Goal: Information Seeking & Learning: Learn about a topic

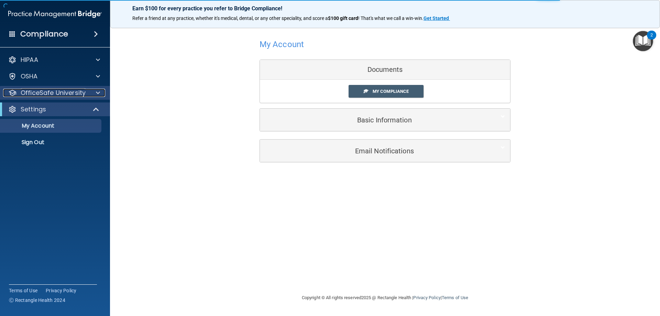
click at [50, 95] on p "OfficeSafe University" at bounding box center [53, 93] width 65 height 8
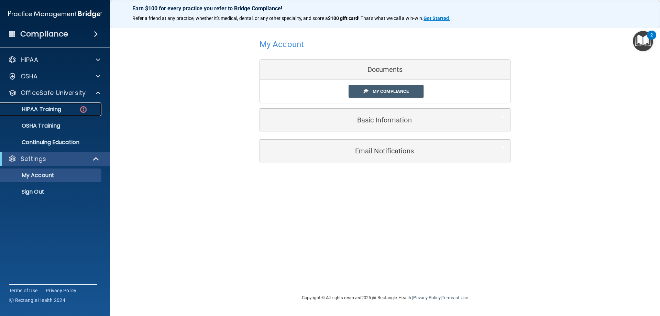
click at [59, 114] on link "HIPAA Training" at bounding box center [47, 110] width 108 height 14
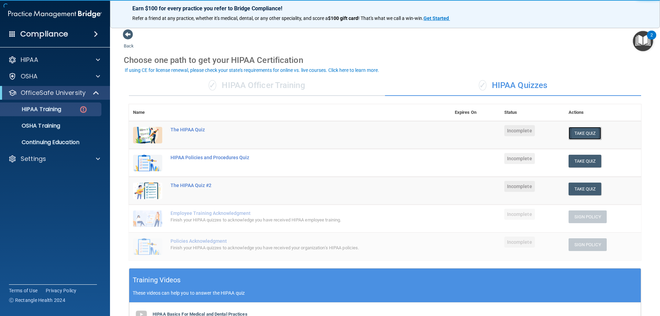
click at [587, 136] on button "Take Quiz" at bounding box center [585, 133] width 33 height 13
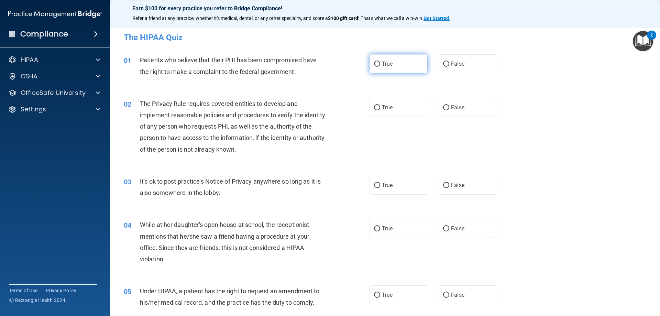
click at [392, 64] on label "True" at bounding box center [399, 63] width 58 height 19
click at [380, 64] on input "True" at bounding box center [377, 64] width 6 height 5
radio input "true"
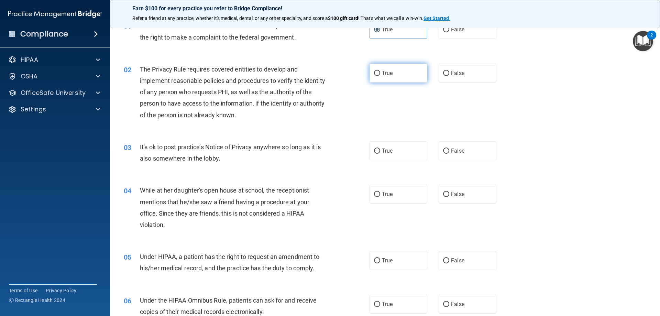
click at [390, 69] on label "True" at bounding box center [399, 73] width 58 height 19
click at [380, 71] on input "True" at bounding box center [377, 73] width 6 height 5
radio input "true"
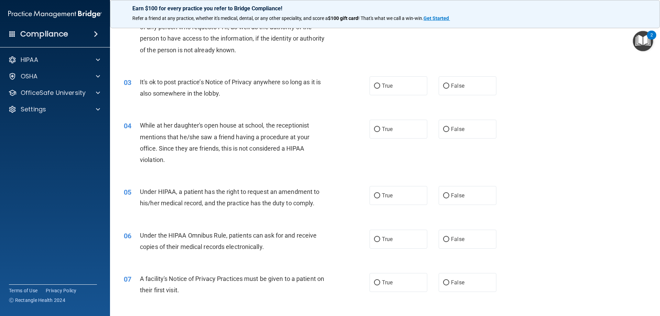
scroll to position [103, 0]
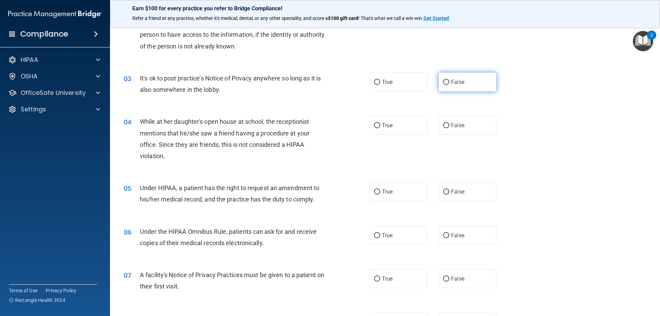
click at [467, 85] on label "False" at bounding box center [468, 82] width 58 height 19
click at [450, 85] on input "False" at bounding box center [446, 82] width 6 height 5
radio input "true"
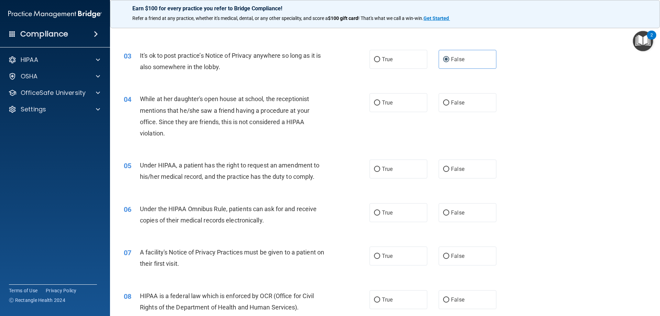
scroll to position [138, 0]
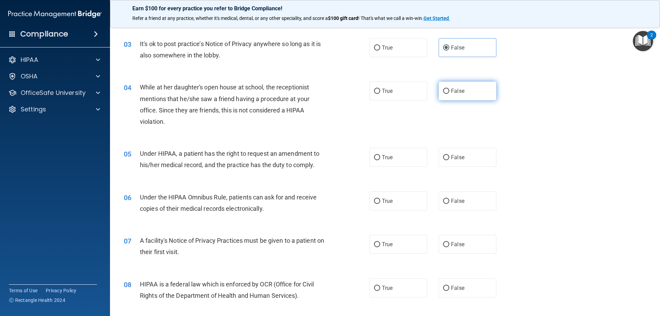
click at [487, 89] on label "False" at bounding box center [468, 91] width 58 height 19
click at [450, 89] on input "False" at bounding box center [446, 91] width 6 height 5
radio input "true"
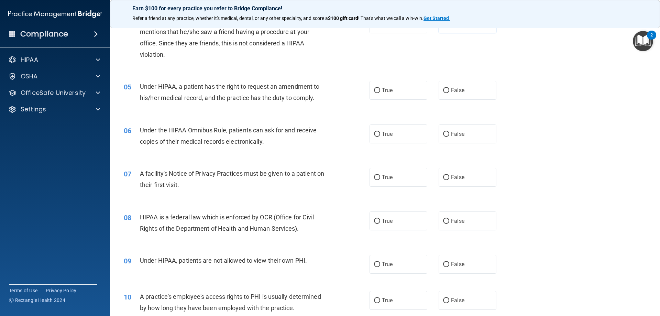
scroll to position [206, 0]
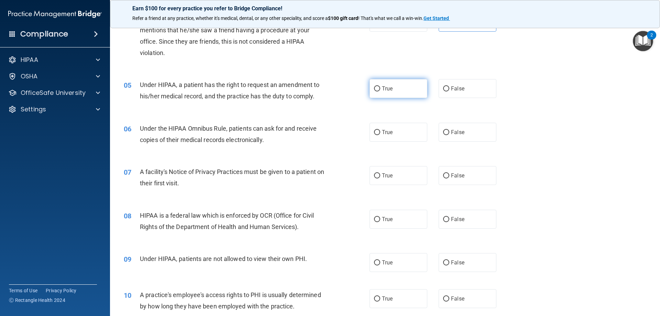
click at [414, 88] on label "True" at bounding box center [399, 88] width 58 height 19
click at [380, 88] on input "True" at bounding box center [377, 88] width 6 height 5
radio input "true"
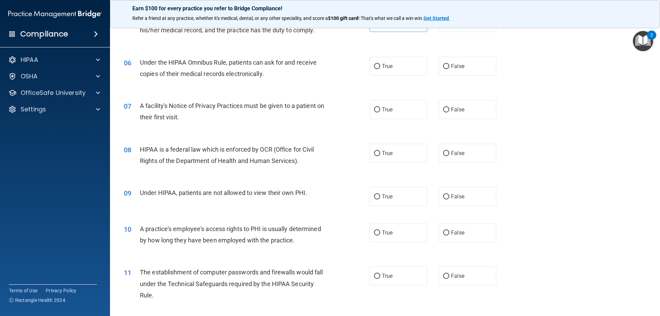
scroll to position [275, 0]
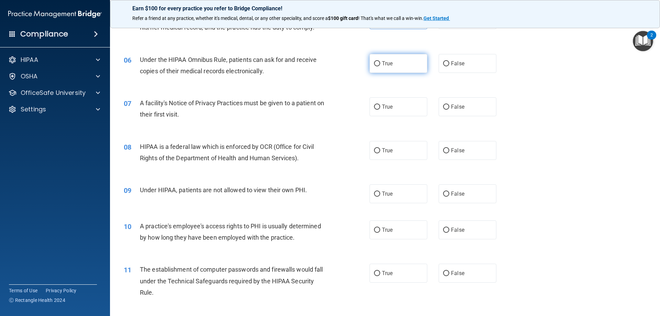
click at [384, 59] on label "True" at bounding box center [399, 63] width 58 height 19
click at [380, 61] on input "True" at bounding box center [377, 63] width 6 height 5
radio input "true"
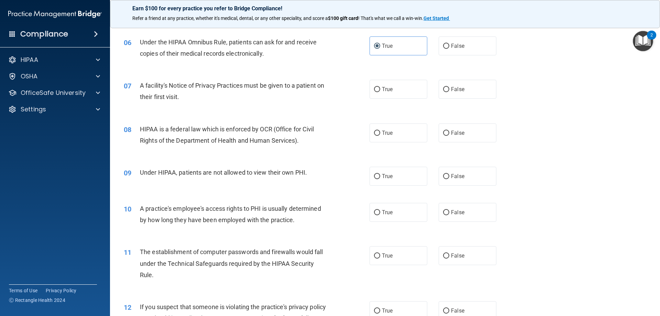
scroll to position [310, 0]
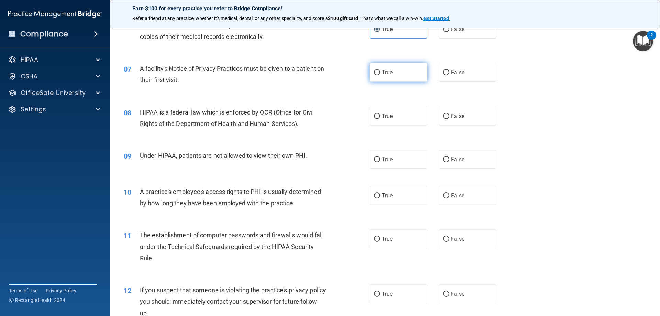
click at [392, 79] on label "True" at bounding box center [399, 72] width 58 height 19
click at [380, 75] on input "True" at bounding box center [377, 72] width 6 height 5
radio input "true"
click at [386, 119] on span "True" at bounding box center [387, 116] width 11 height 7
click at [380, 119] on input "True" at bounding box center [377, 116] width 6 height 5
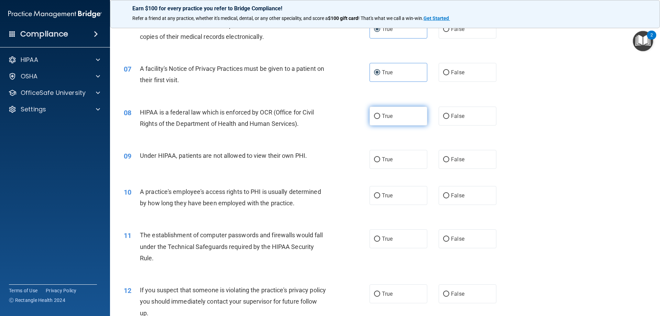
radio input "true"
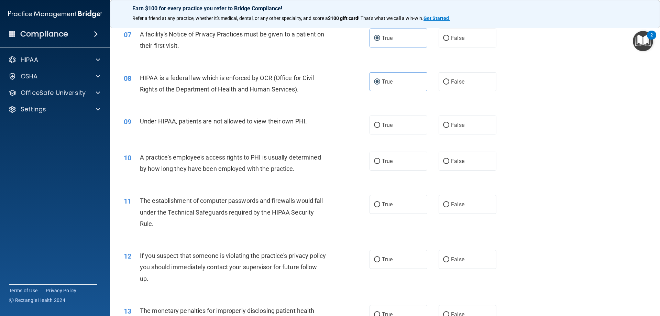
scroll to position [378, 0]
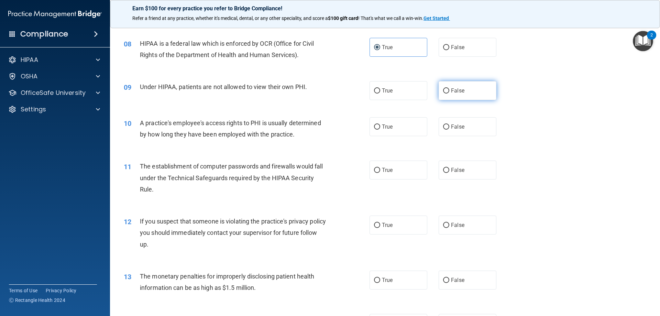
click at [448, 83] on label "False" at bounding box center [468, 90] width 58 height 19
click at [448, 88] on input "False" at bounding box center [446, 90] width 6 height 5
radio input "true"
click at [407, 127] on label "True" at bounding box center [399, 126] width 58 height 19
click at [380, 127] on input "True" at bounding box center [377, 127] width 6 height 5
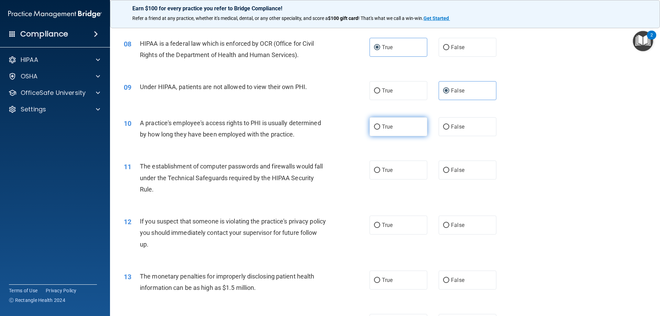
radio input "true"
click at [399, 172] on label "True" at bounding box center [399, 170] width 58 height 19
click at [380, 172] on input "True" at bounding box center [377, 170] width 6 height 5
radio input "true"
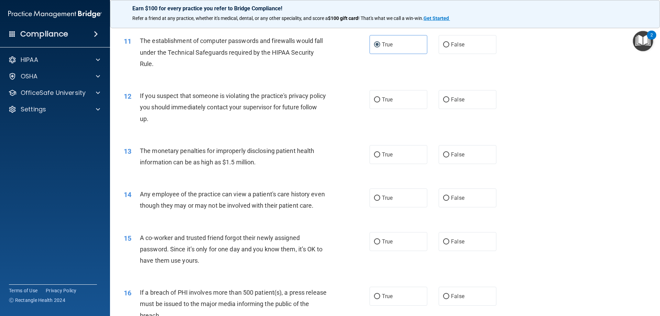
scroll to position [516, 0]
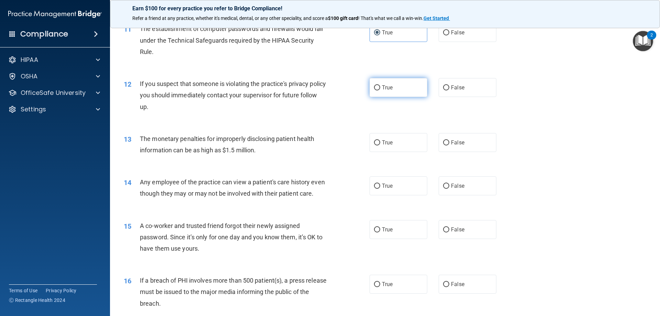
click at [382, 89] on span "True" at bounding box center [387, 87] width 11 height 7
click at [380, 89] on input "True" at bounding box center [377, 87] width 6 height 5
radio input "true"
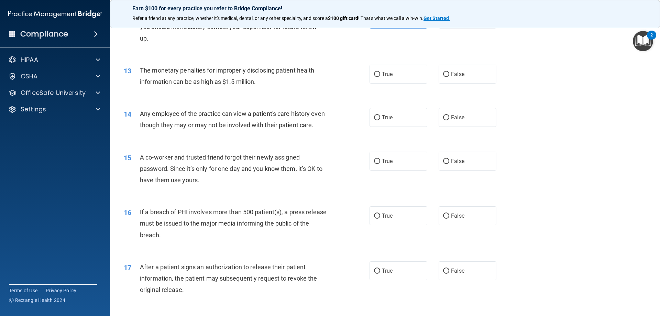
scroll to position [585, 0]
click at [393, 68] on label "True" at bounding box center [399, 73] width 58 height 19
click at [380, 72] on input "True" at bounding box center [377, 74] width 6 height 5
radio input "true"
click at [451, 113] on label "False" at bounding box center [468, 117] width 58 height 19
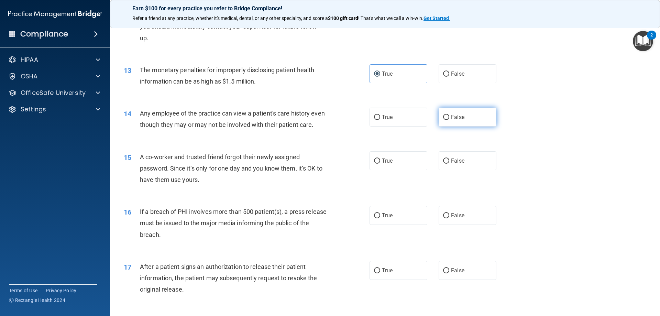
click at [450, 115] on input "False" at bounding box center [446, 117] width 6 height 5
radio input "true"
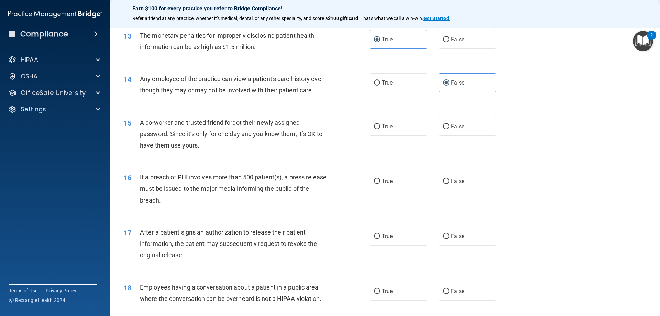
scroll to position [654, 0]
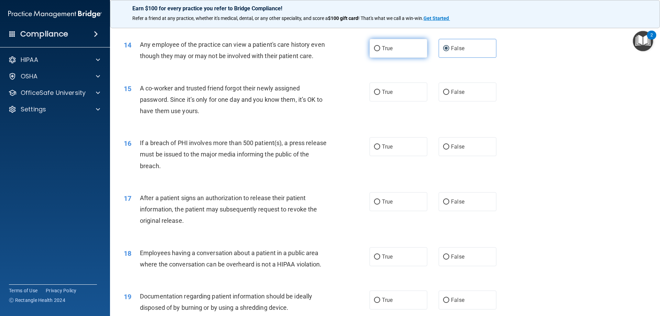
click at [401, 49] on label "True" at bounding box center [399, 48] width 58 height 19
click at [380, 49] on input "True" at bounding box center [377, 48] width 6 height 5
radio input "true"
click at [453, 49] on span "False" at bounding box center [457, 48] width 13 height 7
click at [450, 49] on input "False" at bounding box center [446, 48] width 6 height 5
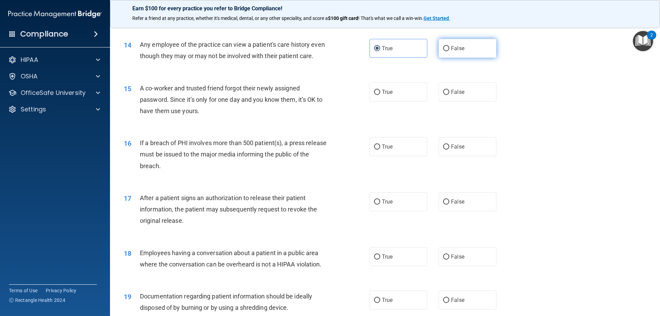
radio input "true"
radio input "false"
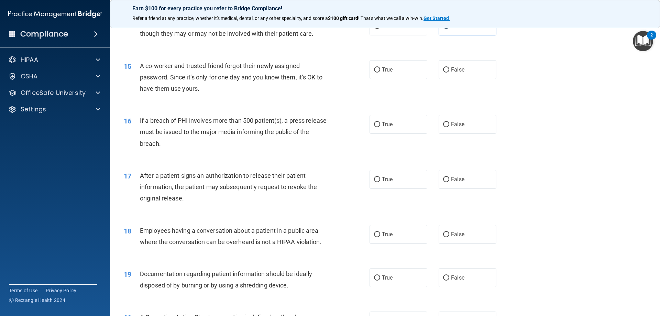
scroll to position [688, 0]
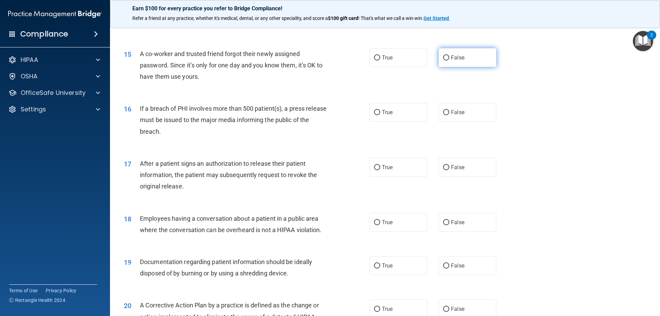
click at [466, 67] on label "False" at bounding box center [468, 57] width 58 height 19
click at [450, 61] on input "False" at bounding box center [446, 57] width 6 height 5
radio input "true"
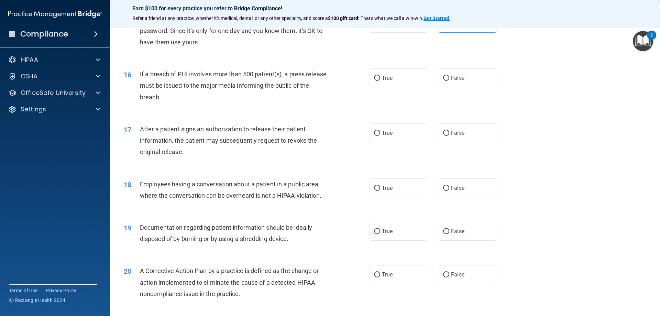
scroll to position [757, 0]
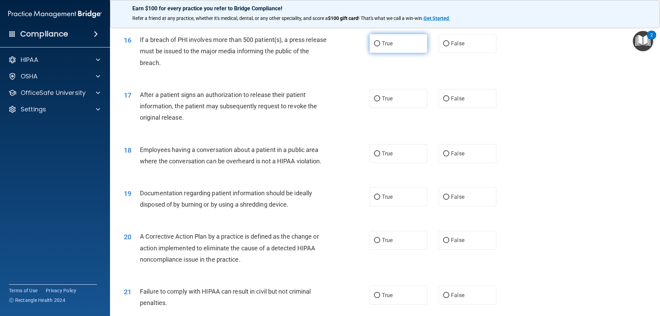
click at [381, 53] on label "True" at bounding box center [399, 43] width 58 height 19
click at [380, 46] on input "True" at bounding box center [377, 43] width 6 height 5
radio input "true"
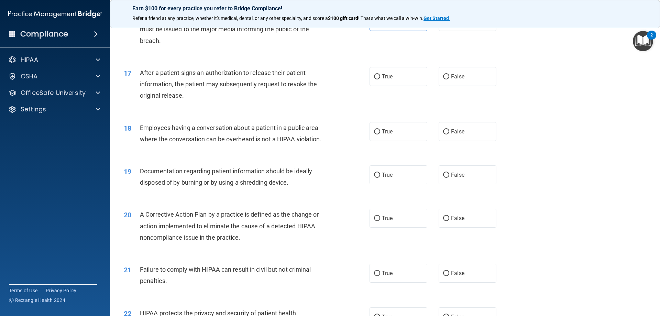
scroll to position [791, 0]
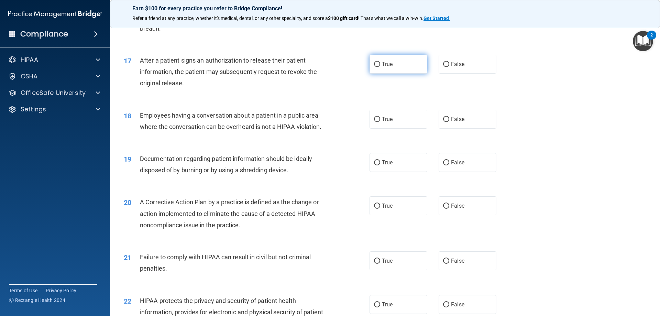
click at [392, 74] on label "True" at bounding box center [399, 64] width 58 height 19
click at [380, 67] on input "True" at bounding box center [377, 64] width 6 height 5
radio input "true"
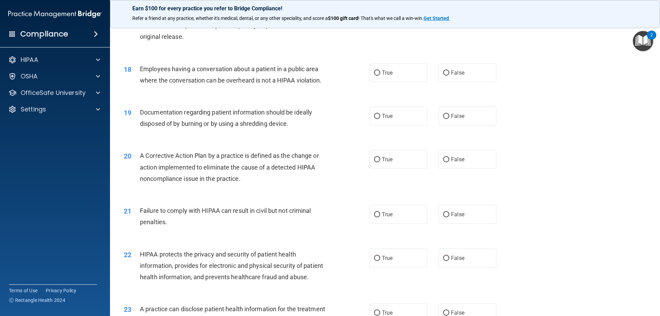
scroll to position [860, 0]
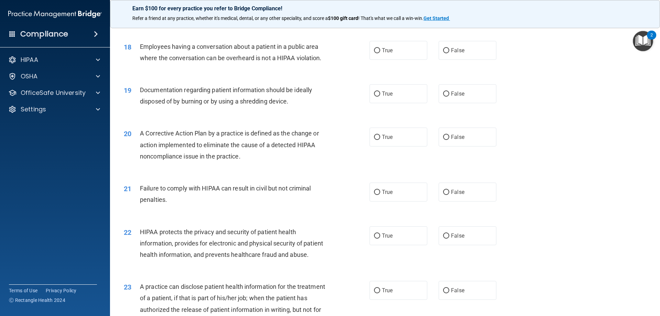
click at [494, 60] on div "True False" at bounding box center [439, 50] width 139 height 19
click at [453, 54] on span "False" at bounding box center [457, 50] width 13 height 7
click at [450, 53] on input "False" at bounding box center [446, 50] width 6 height 5
radio input "true"
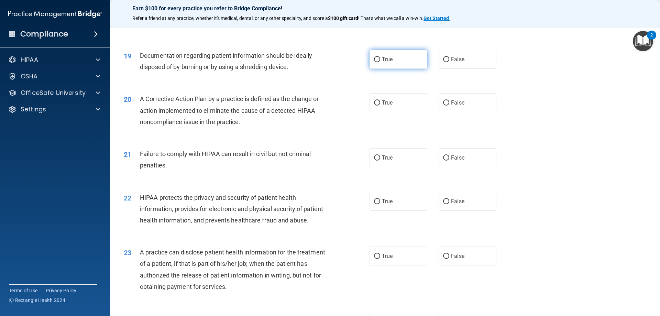
click at [408, 69] on label "True" at bounding box center [399, 59] width 58 height 19
click at [380, 62] on input "True" at bounding box center [377, 59] width 6 height 5
radio input "true"
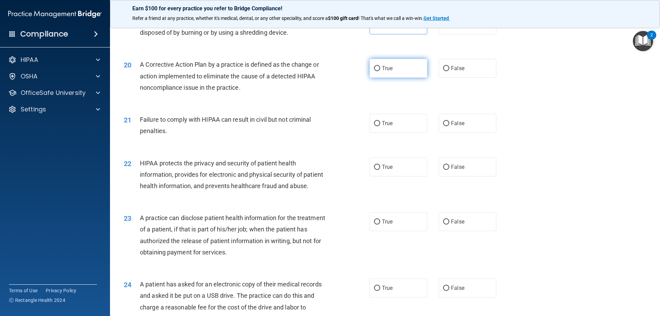
click at [382, 72] on span "True" at bounding box center [387, 68] width 11 height 7
click at [380, 71] on input "True" at bounding box center [377, 68] width 6 height 5
radio input "true"
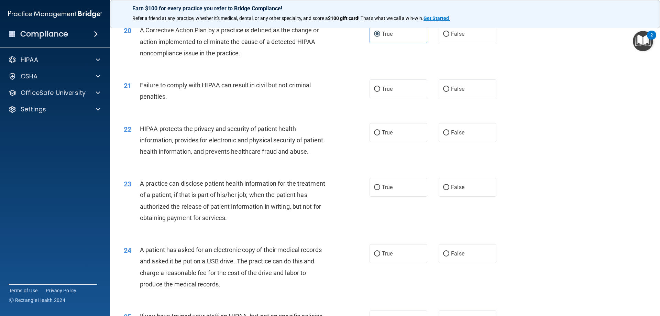
scroll to position [998, 0]
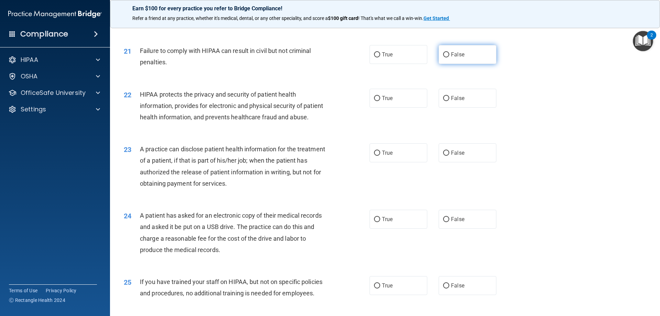
click at [473, 64] on label "False" at bounding box center [468, 54] width 58 height 19
click at [450, 57] on input "False" at bounding box center [446, 54] width 6 height 5
radio input "true"
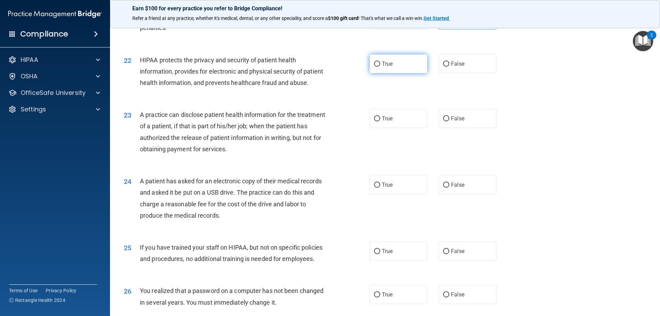
click at [391, 73] on label "True" at bounding box center [399, 63] width 58 height 19
click at [380, 67] on input "True" at bounding box center [377, 64] width 6 height 5
radio input "true"
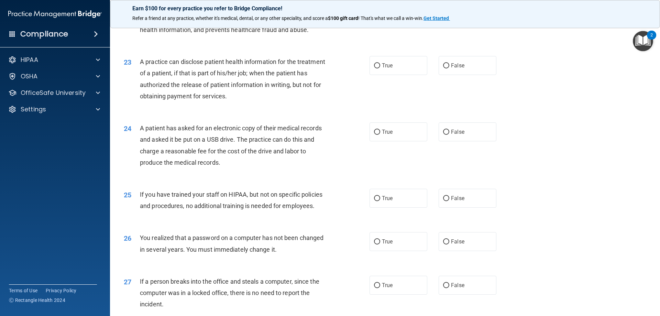
scroll to position [1101, 0]
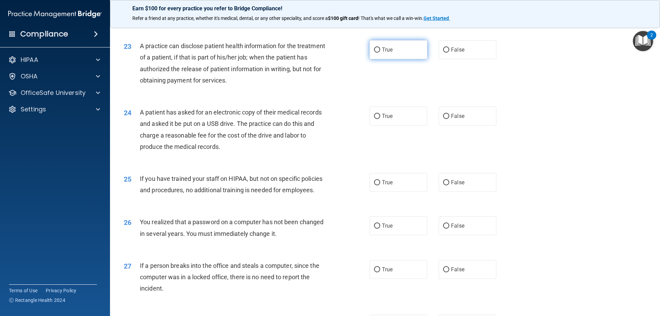
click at [391, 59] on label "True" at bounding box center [399, 49] width 58 height 19
click at [380, 53] on input "True" at bounding box center [377, 49] width 6 height 5
radio input "true"
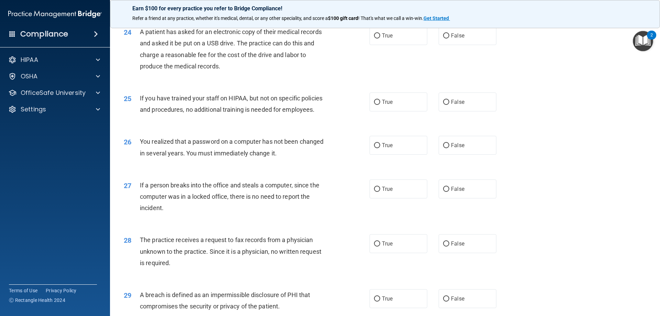
scroll to position [1170, 0]
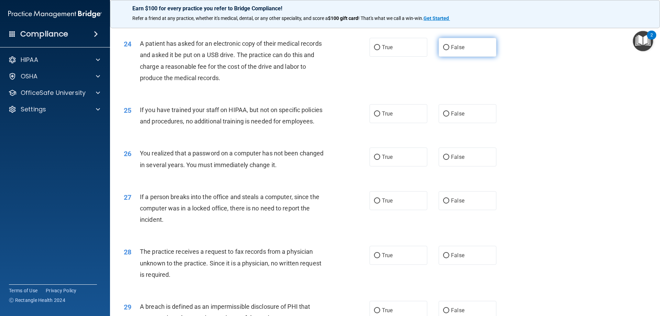
click at [443, 50] on input "False" at bounding box center [446, 47] width 6 height 5
radio input "true"
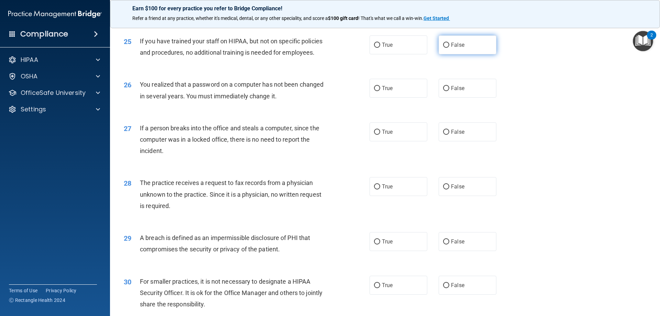
click at [451, 54] on label "False" at bounding box center [468, 44] width 58 height 19
click at [450, 48] on input "False" at bounding box center [446, 45] width 6 height 5
radio input "true"
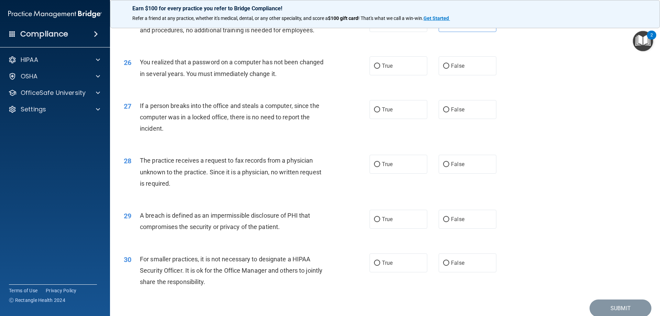
scroll to position [1273, 0]
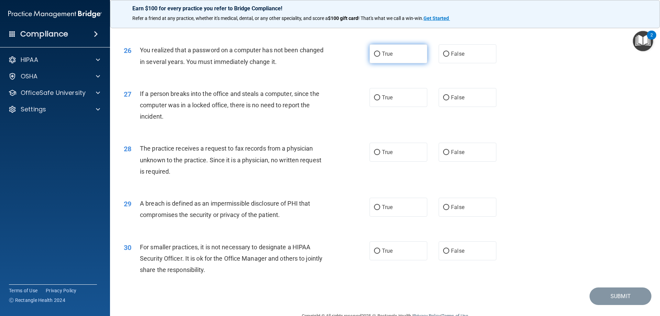
click at [391, 63] on label "True" at bounding box center [399, 53] width 58 height 19
click at [380, 57] on input "True" at bounding box center [377, 54] width 6 height 5
radio input "true"
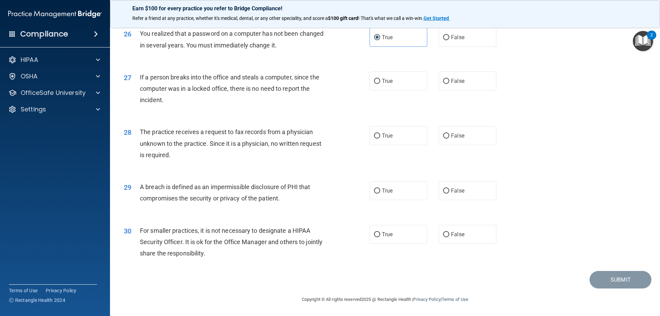
scroll to position [1312, 0]
click at [446, 83] on input "False" at bounding box center [446, 81] width 6 height 5
radio input "true"
click at [464, 137] on label "False" at bounding box center [468, 135] width 58 height 19
click at [450, 137] on input "False" at bounding box center [446, 135] width 6 height 5
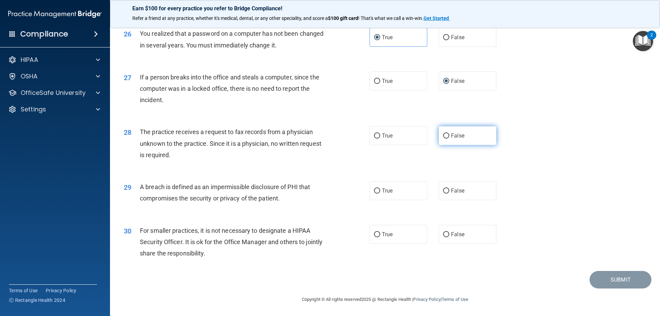
radio input "true"
click at [383, 192] on span "True" at bounding box center [387, 190] width 11 height 7
click at [380, 192] on input "True" at bounding box center [377, 191] width 6 height 5
radio input "true"
click at [458, 233] on span "False" at bounding box center [457, 234] width 13 height 7
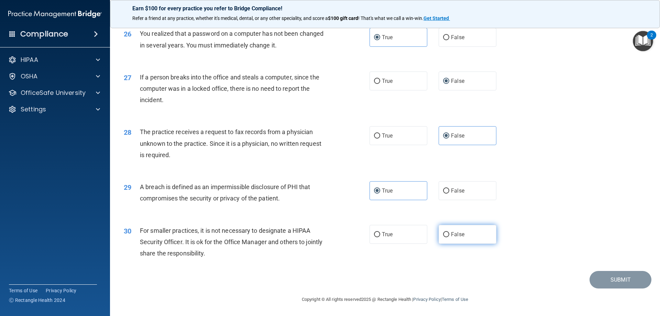
click at [450, 233] on input "False" at bounding box center [446, 234] width 6 height 5
radio input "true"
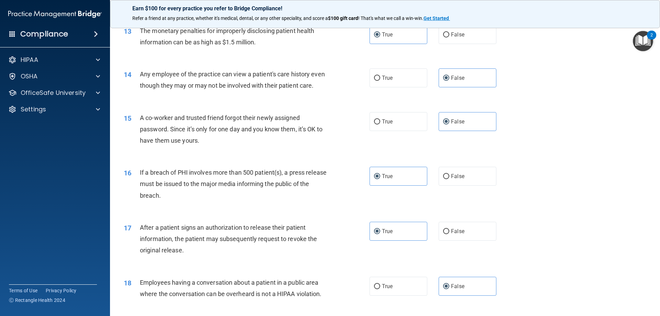
scroll to position [555, 0]
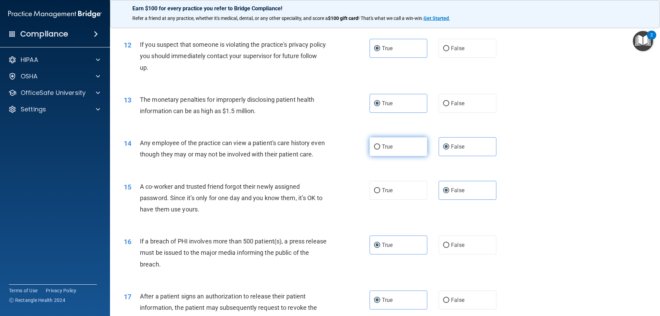
click at [401, 151] on label "True" at bounding box center [399, 146] width 58 height 19
click at [380, 150] on input "True" at bounding box center [377, 146] width 6 height 5
radio input "true"
radio input "false"
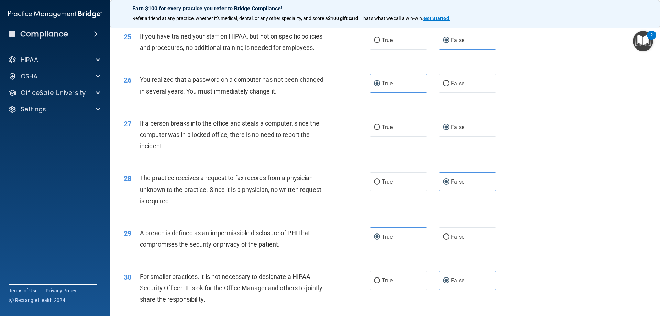
scroll to position [1312, 0]
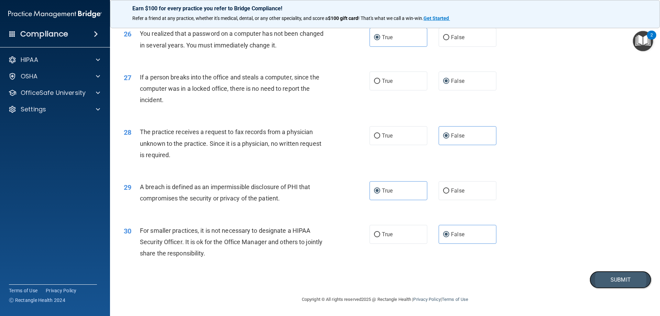
click at [614, 280] on button "Submit" at bounding box center [621, 280] width 62 height 18
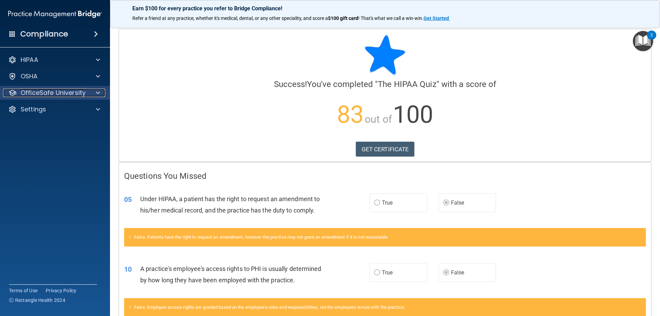
click at [54, 95] on p "OfficeSafe University" at bounding box center [53, 93] width 65 height 8
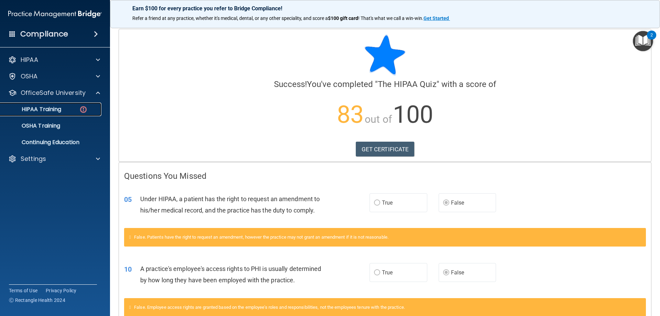
click at [53, 110] on p "HIPAA Training" at bounding box center [32, 109] width 57 height 7
